Goal: Transaction & Acquisition: Purchase product/service

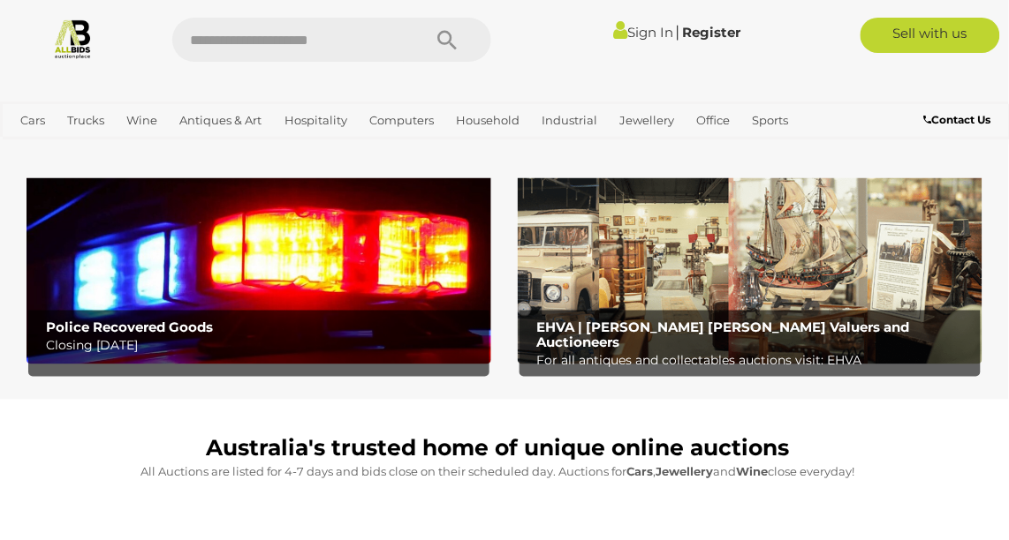
scroll to position [513, 0]
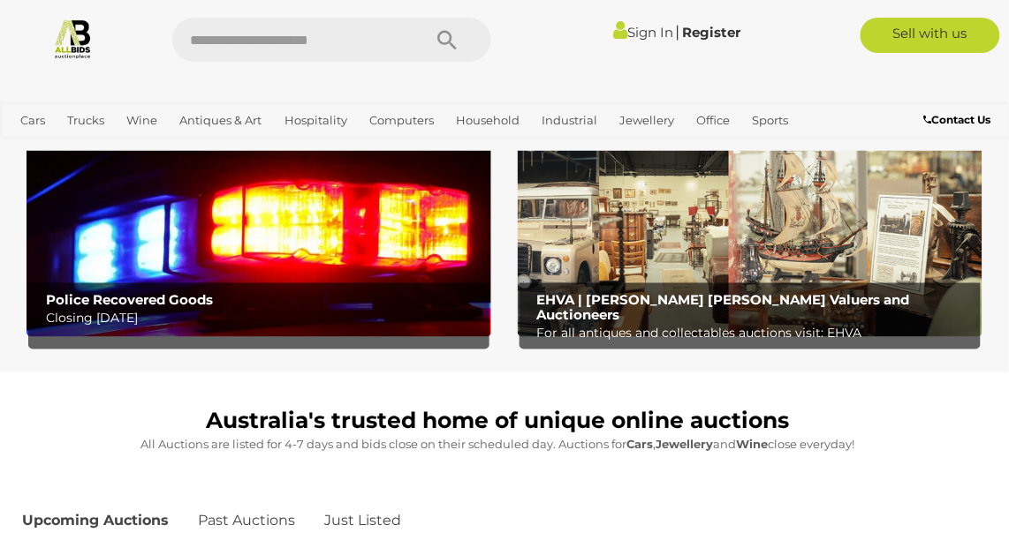
click at [116, 298] on b "Police Recovered Goods" at bounding box center [129, 300] width 167 height 17
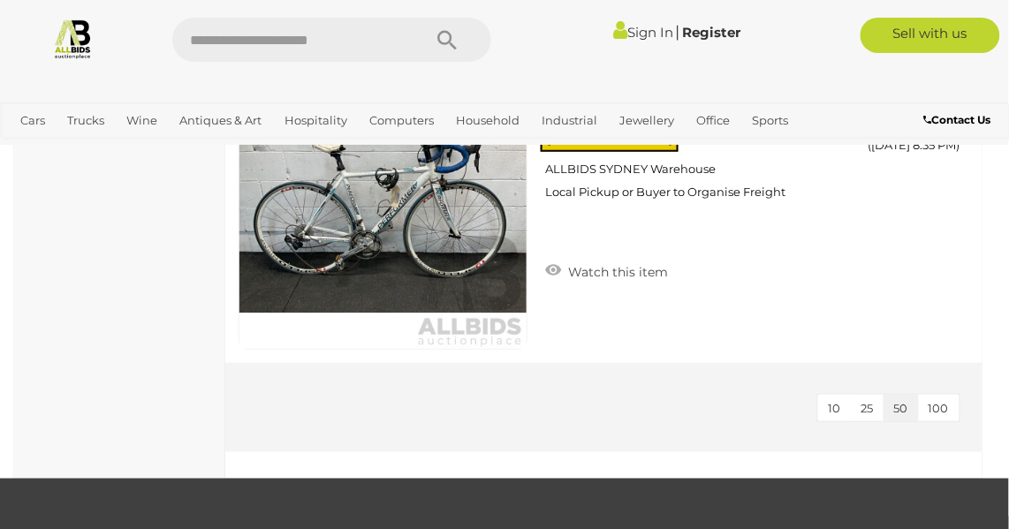
scroll to position [7162, 0]
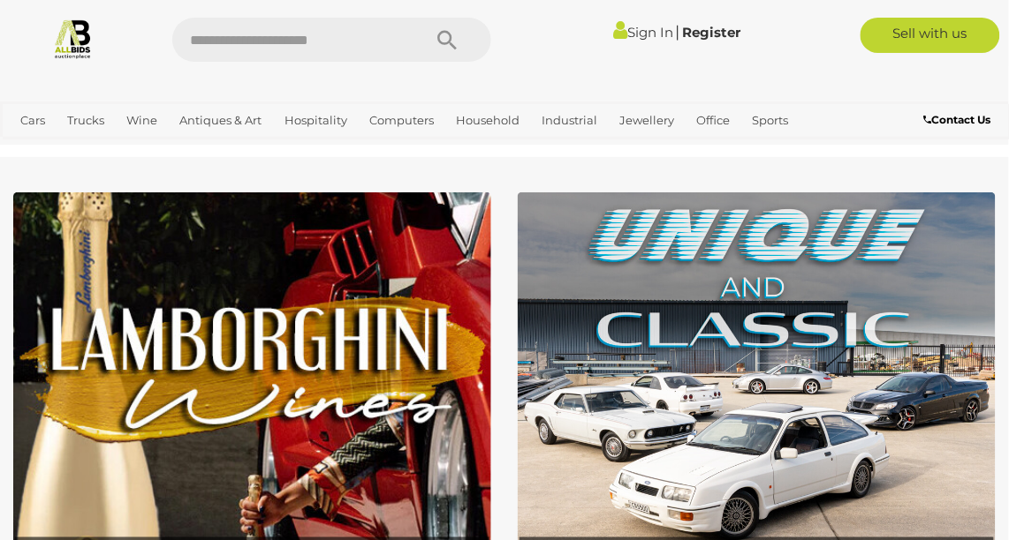
click at [636, 379] on img at bounding box center [757, 402] width 478 height 419
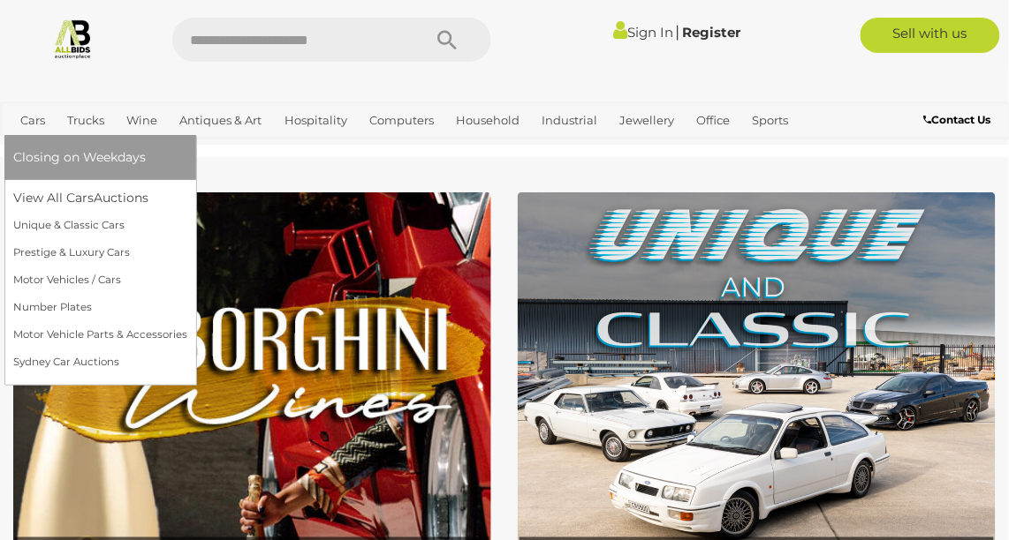
click at [30, 118] on link "Cars" at bounding box center [32, 120] width 39 height 29
click at [57, 291] on link "Motor Vehicles / Cars" at bounding box center [100, 280] width 174 height 27
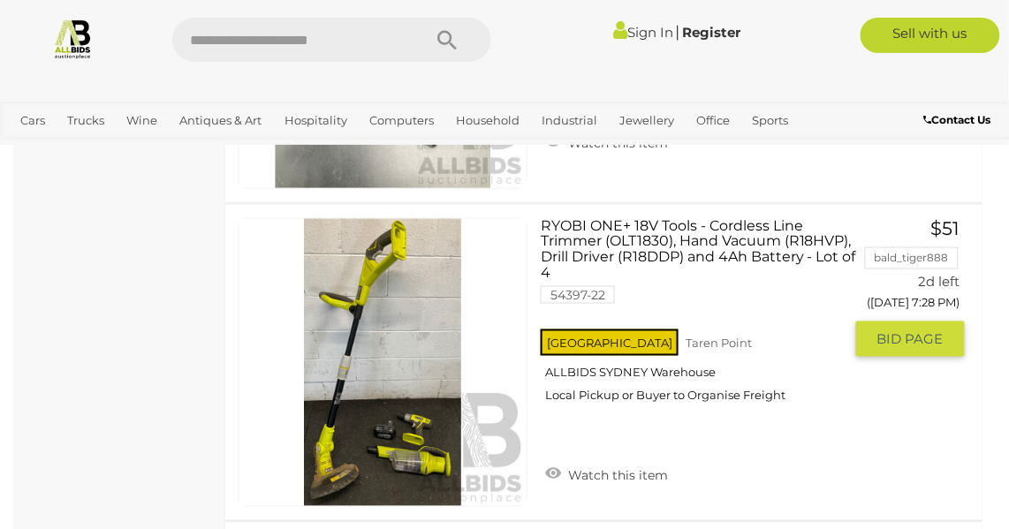
scroll to position [12877, 0]
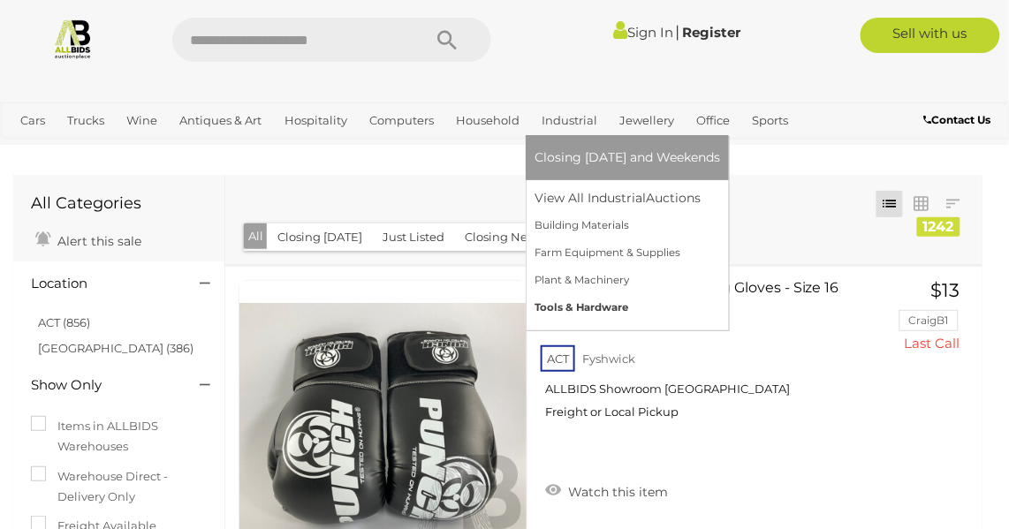
click at [552, 306] on link "Tools & Hardware" at bounding box center [626, 307] width 185 height 27
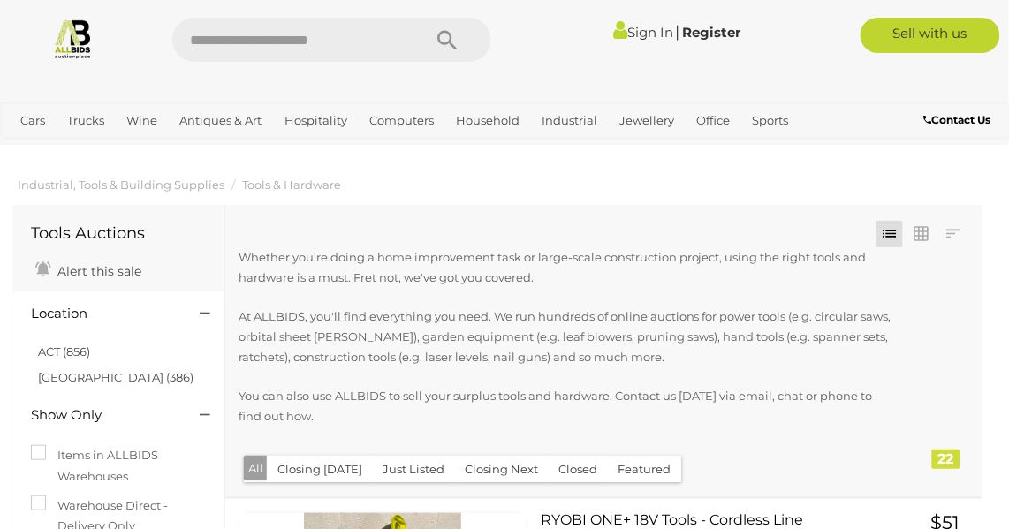
click at [552, 306] on p "At ALLBIDS, you'll find everything you need. We run hundreds of online auctions…" at bounding box center [566, 337] width 656 height 62
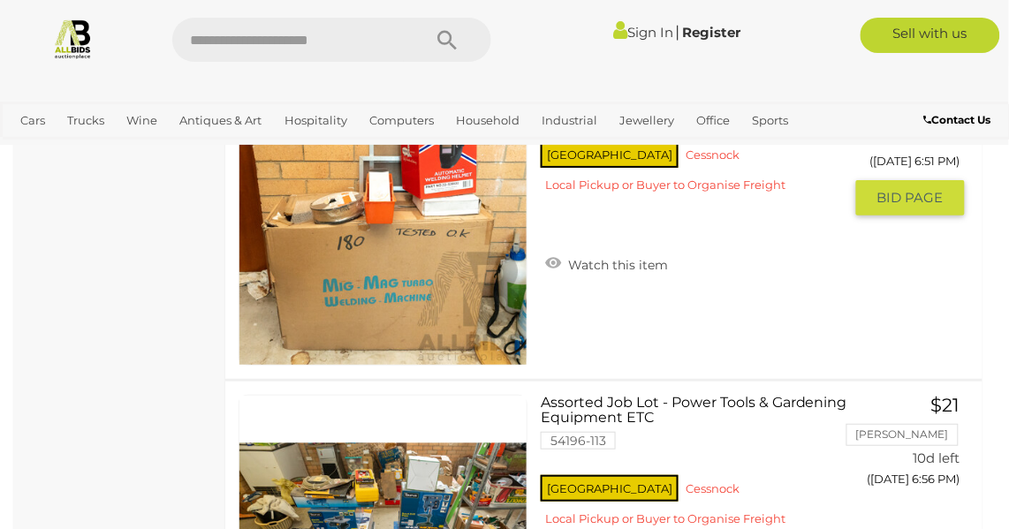
scroll to position [5588, 0]
